Goal: Task Accomplishment & Management: Manage account settings

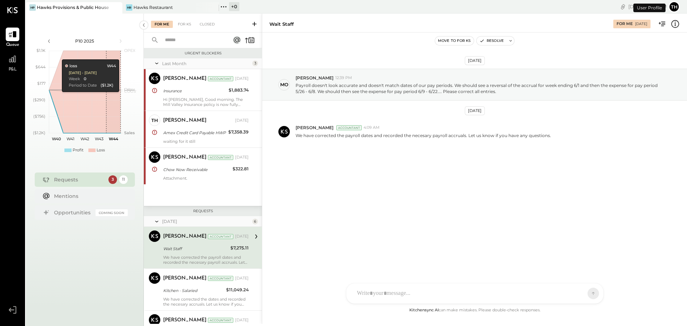
scroll to position [61, 0]
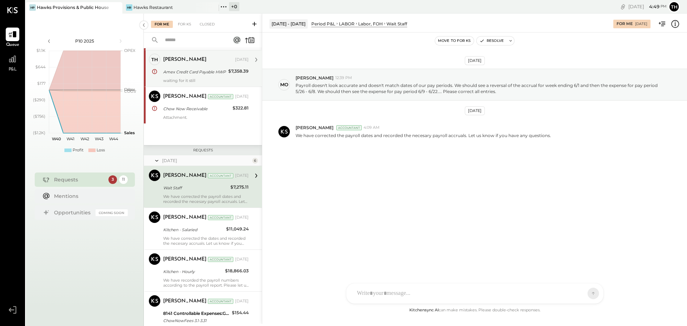
click at [204, 74] on div "Amex Credit Card Payable HWP" at bounding box center [194, 71] width 63 height 7
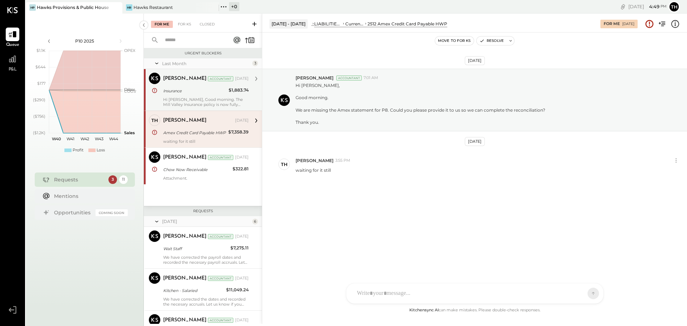
click at [187, 98] on div "Hi [PERSON_NAME], Good morning. The Mill Valley Insurance policy is now fully a…" at bounding box center [206, 102] width 86 height 10
